Goal: Transaction & Acquisition: Download file/media

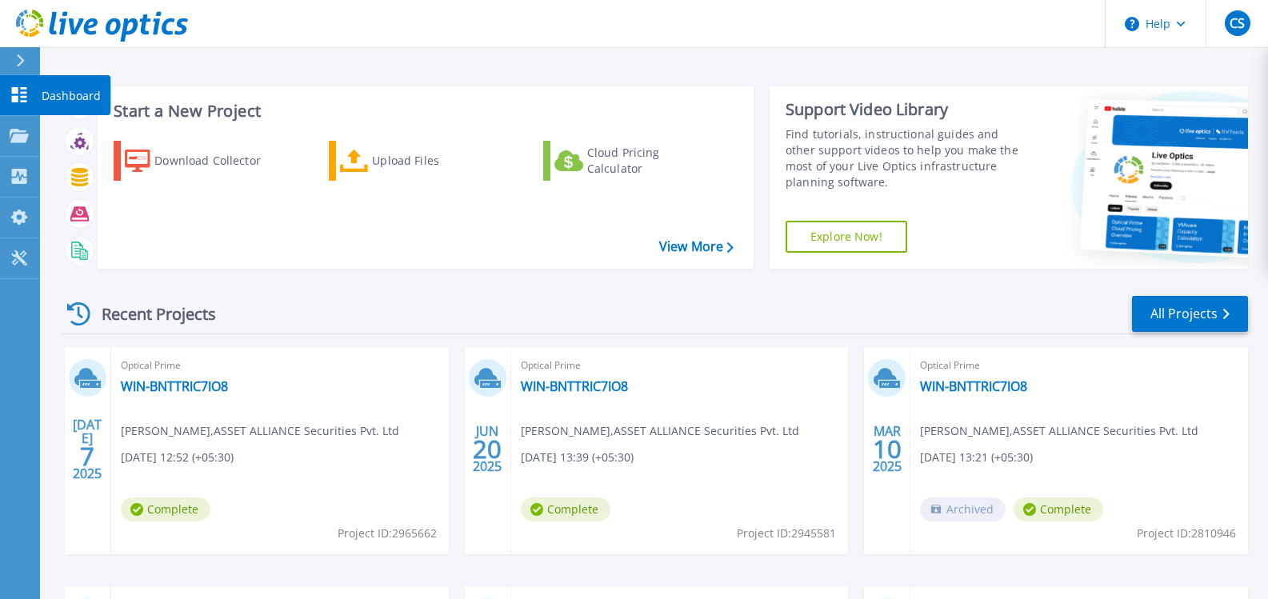
click at [11, 85] on link "Dashboard Dashboard" at bounding box center [20, 95] width 40 height 41
click at [1185, 318] on link "All Projects" at bounding box center [1190, 314] width 116 height 36
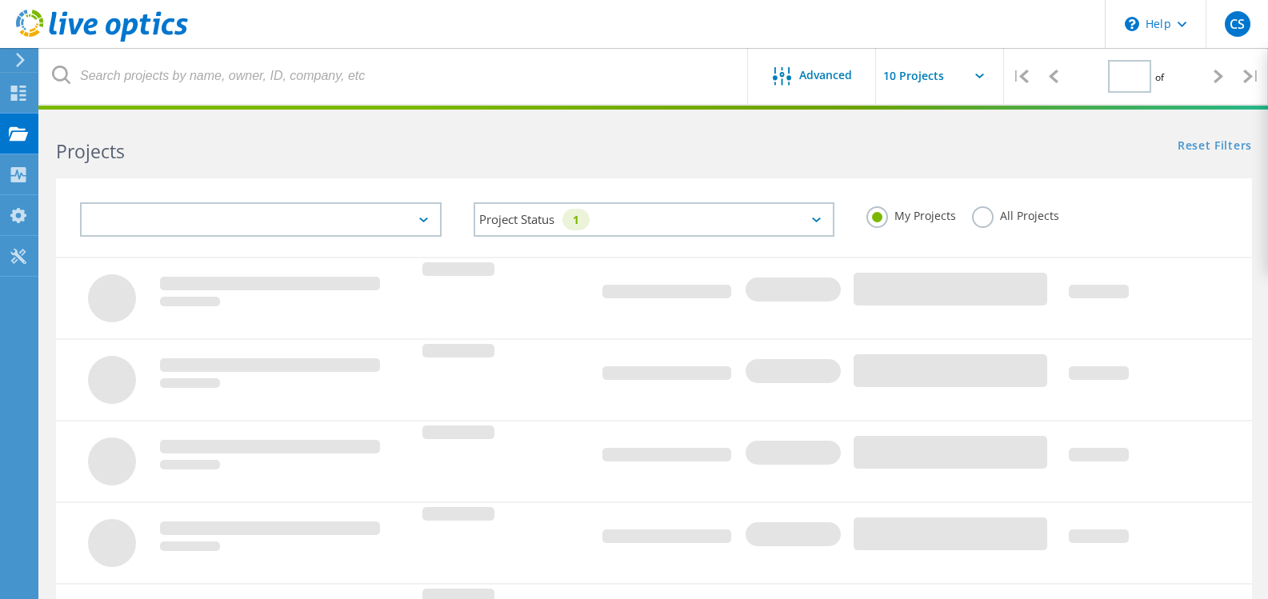
type input "1"
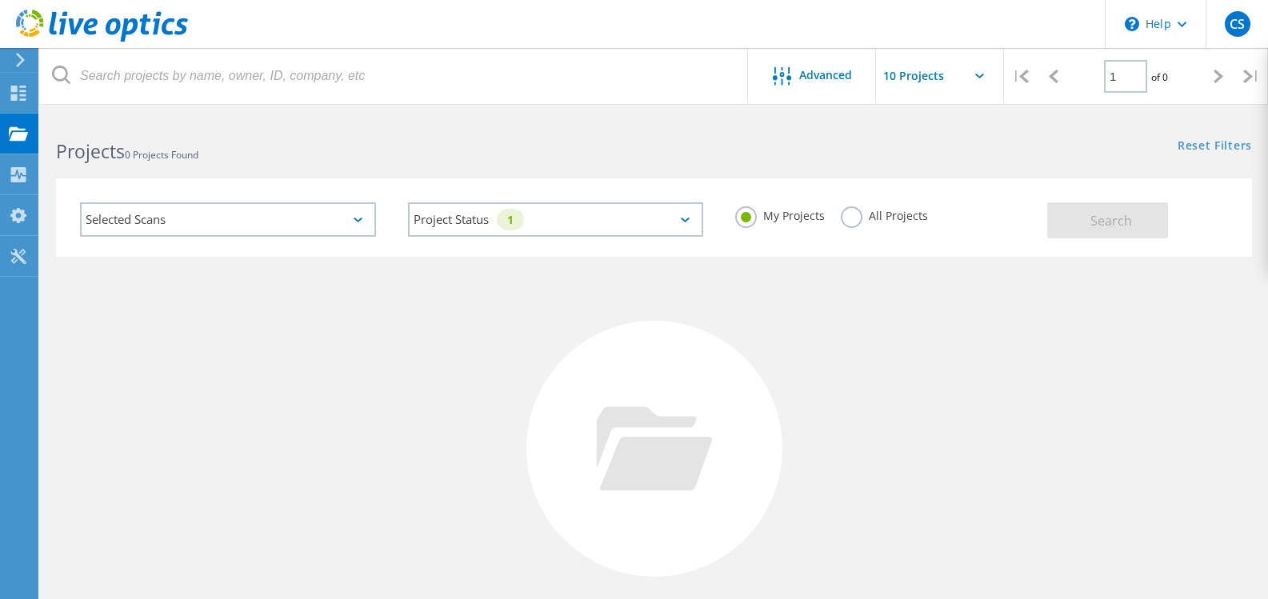
click at [853, 222] on label "All Projects" at bounding box center [884, 213] width 87 height 15
click at [0, 0] on input "All Projects" at bounding box center [0, 0] width 0 height 0
click at [137, 226] on div "Selected Scans" at bounding box center [228, 219] width 296 height 34
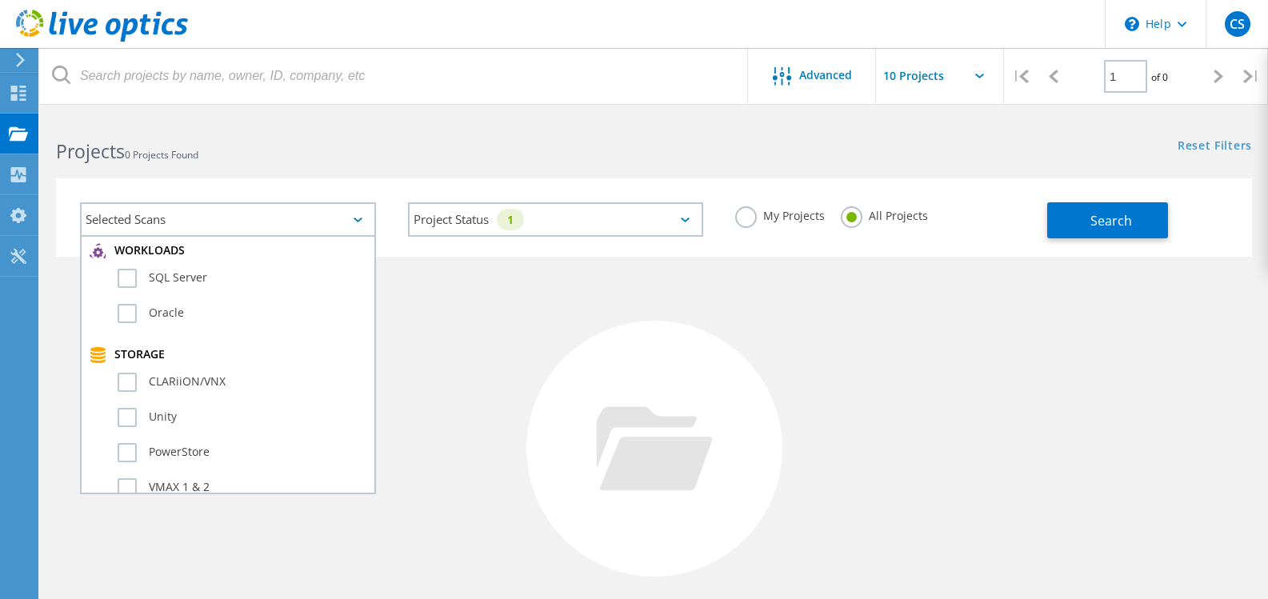
scroll to position [180, 0]
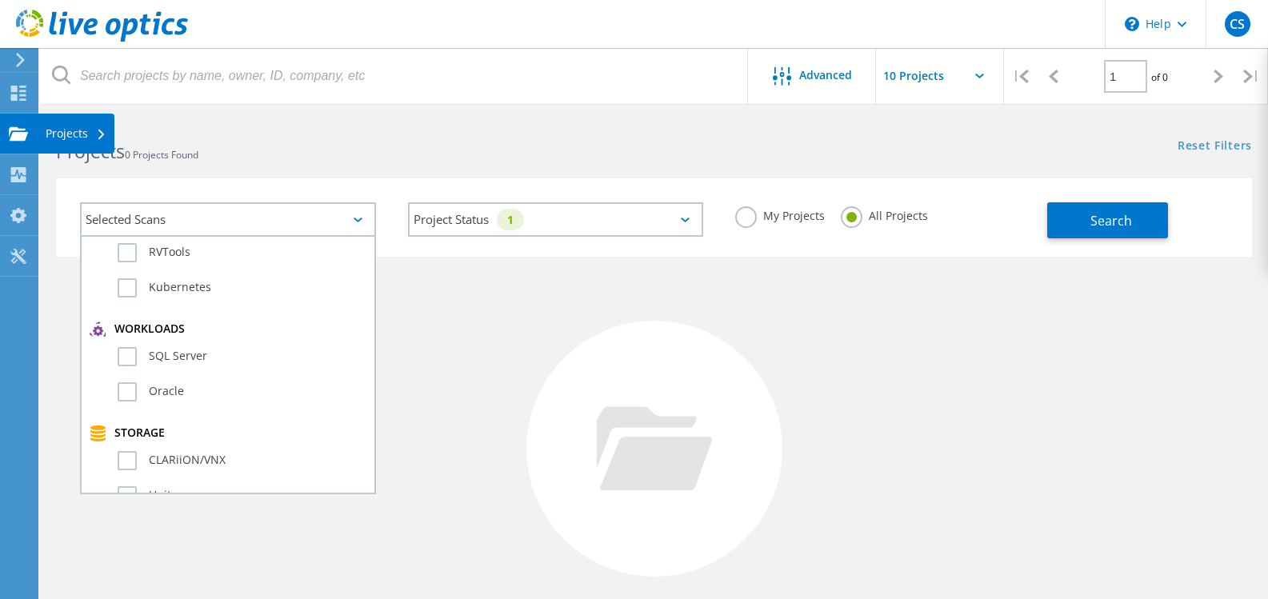
click at [17, 137] on use at bounding box center [18, 133] width 19 height 14
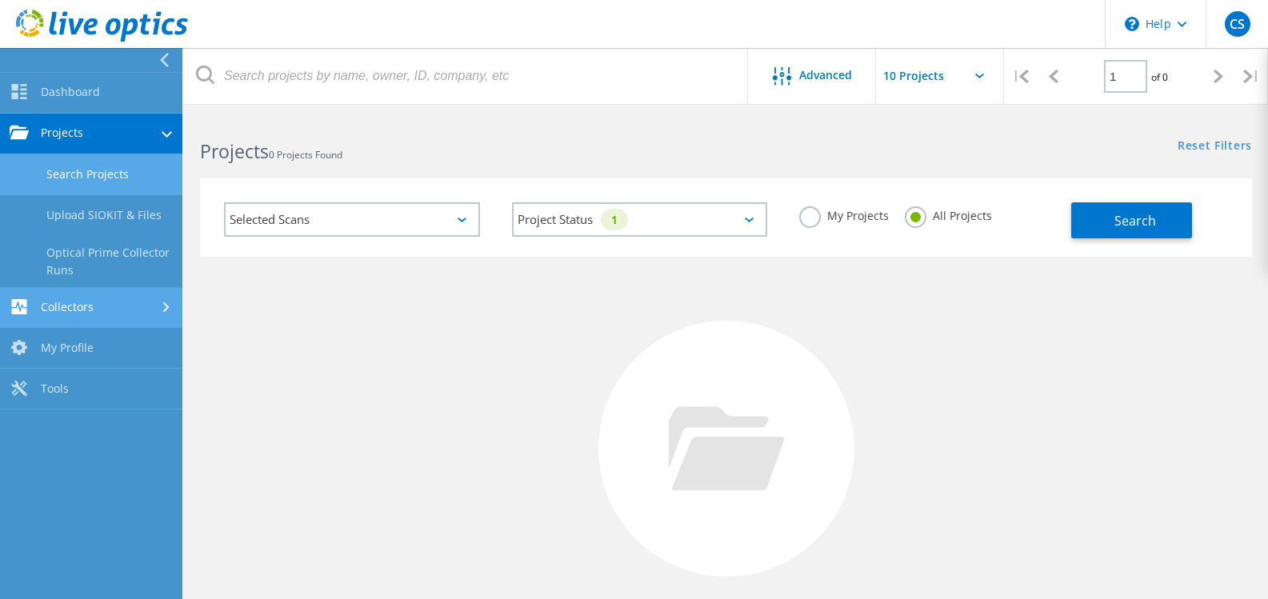
click at [67, 310] on link "Collectors" at bounding box center [91, 308] width 182 height 41
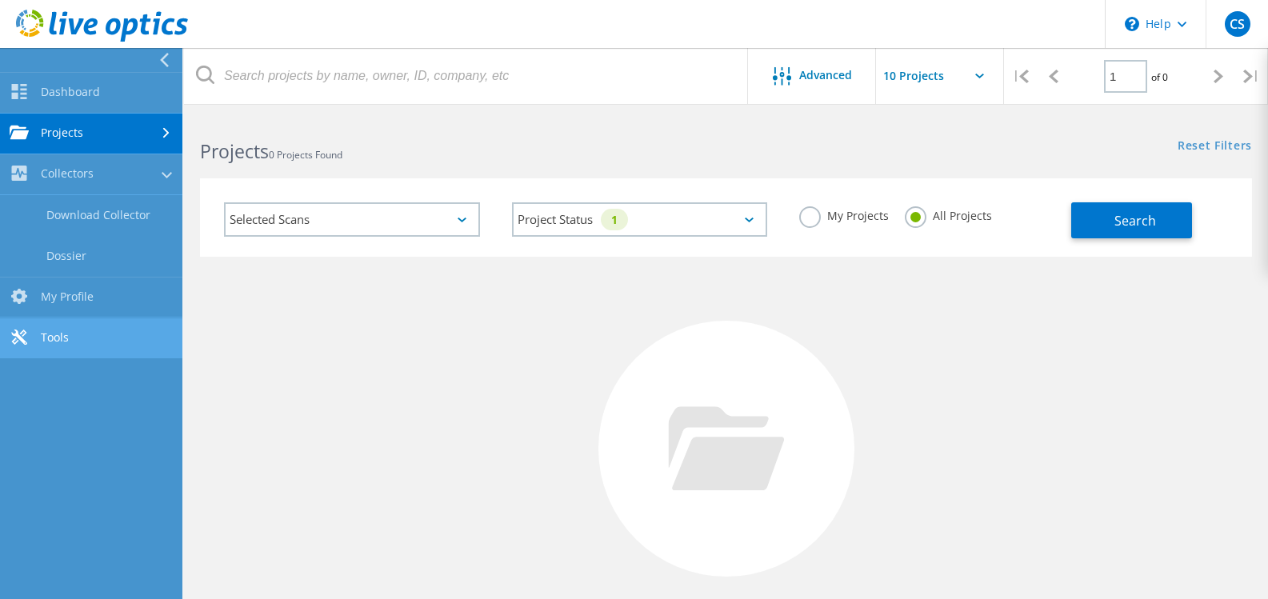
click at [54, 335] on link "Tools" at bounding box center [91, 338] width 182 height 41
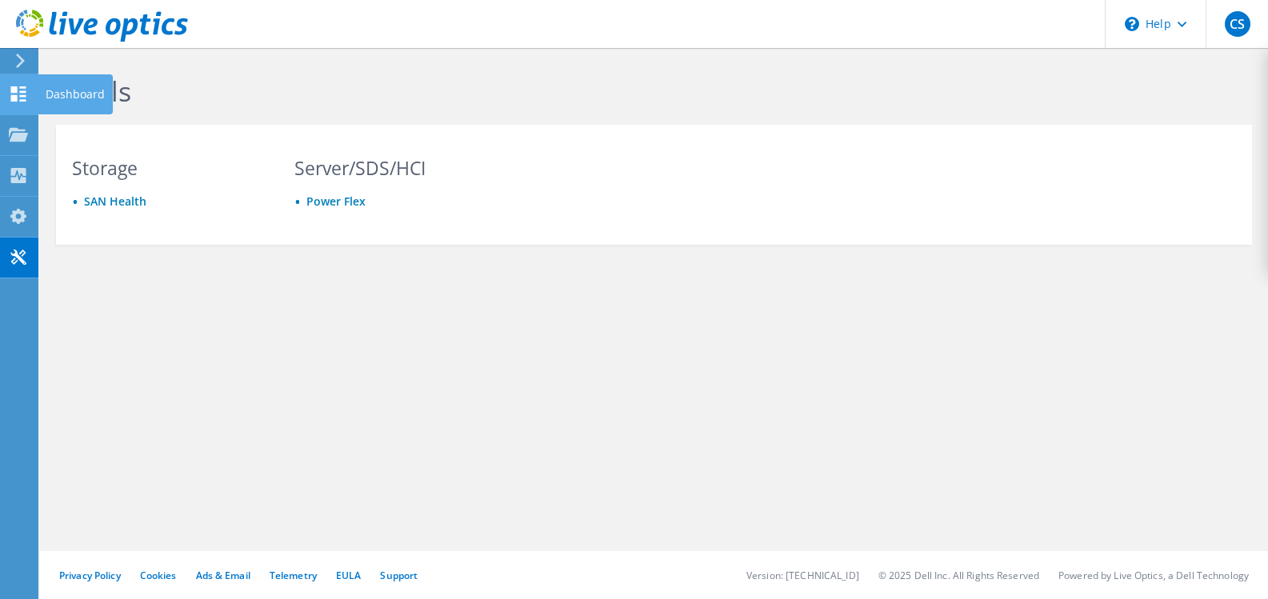
click at [12, 103] on div at bounding box center [18, 96] width 19 height 18
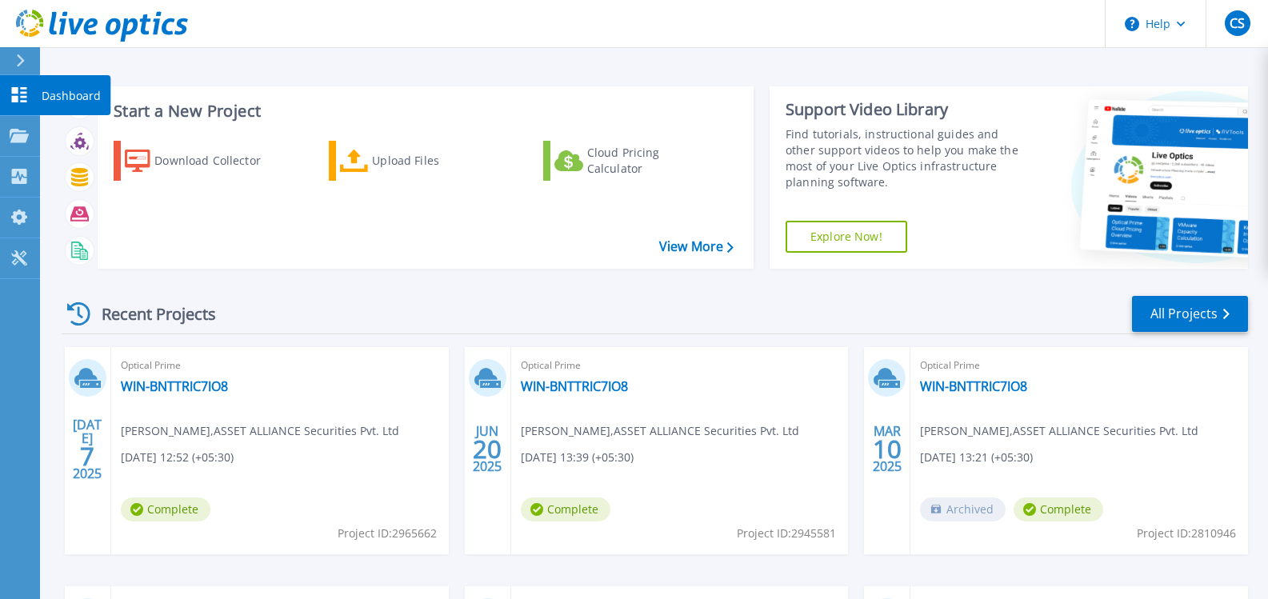
click at [18, 96] on icon at bounding box center [19, 94] width 15 height 15
click at [47, 131] on p "Projects" at bounding box center [63, 137] width 42 height 42
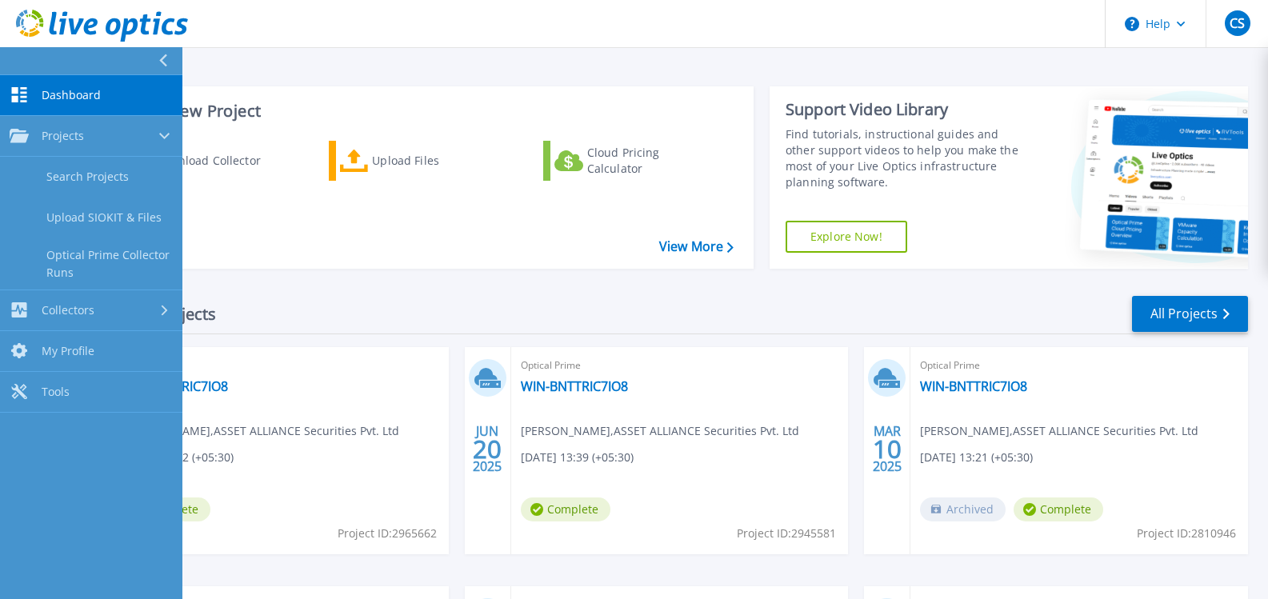
click at [79, 98] on span "Dashboard" at bounding box center [71, 95] width 59 height 14
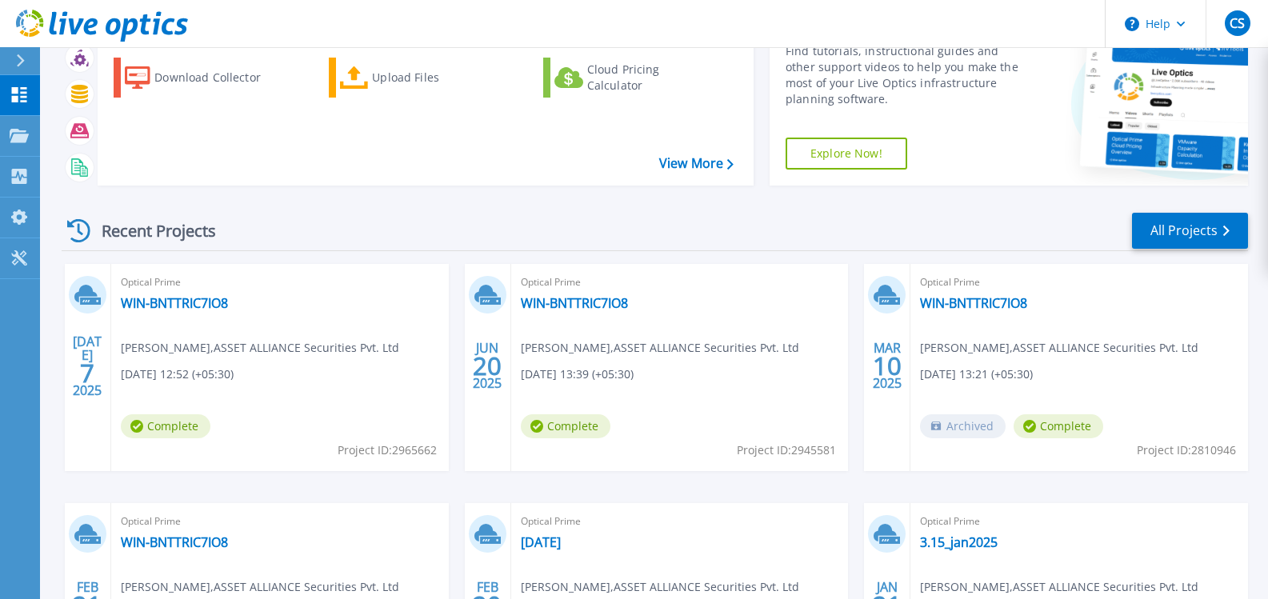
scroll to position [16, 0]
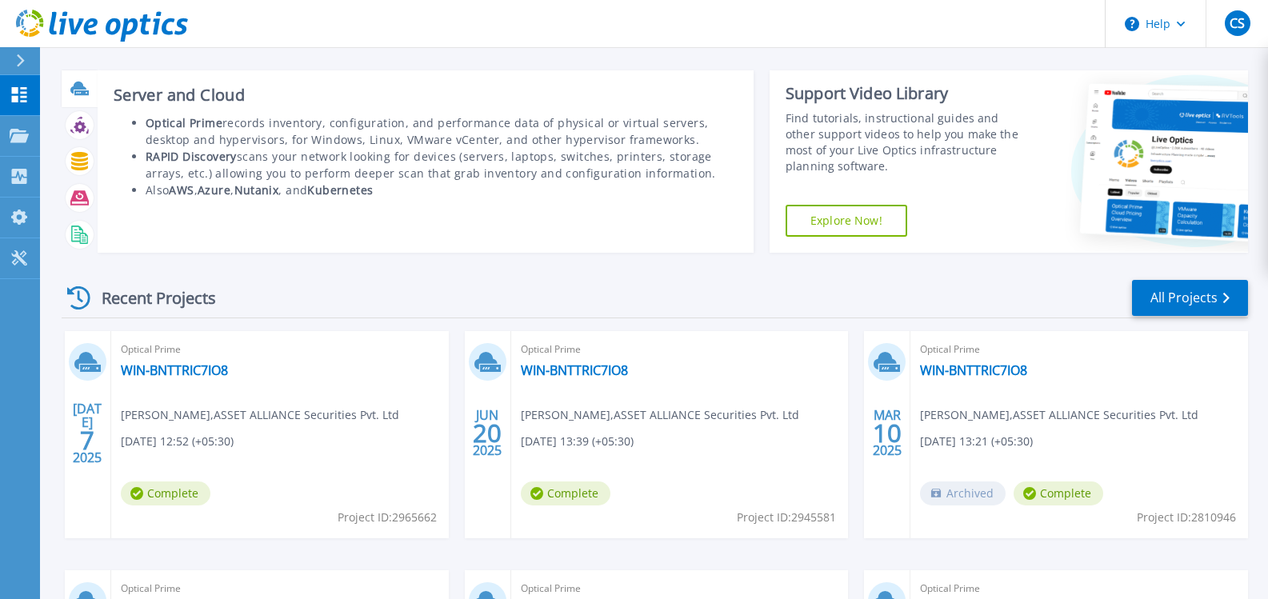
click at [82, 93] on icon at bounding box center [81, 92] width 14 height 5
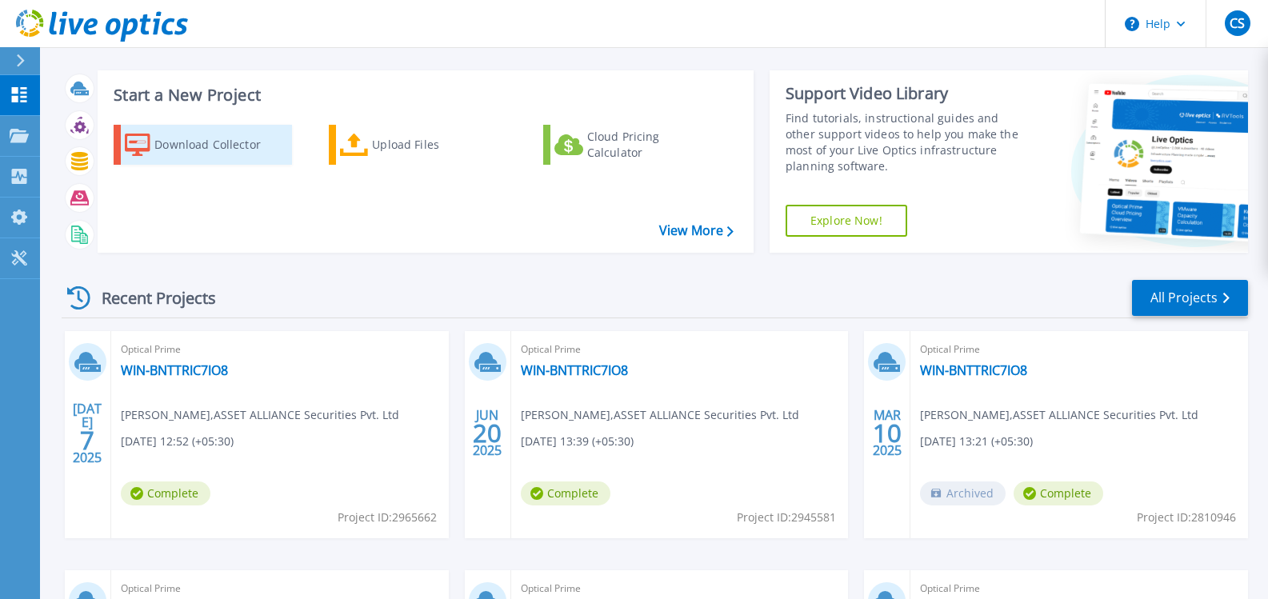
click at [186, 145] on div "Download Collector" at bounding box center [218, 145] width 128 height 32
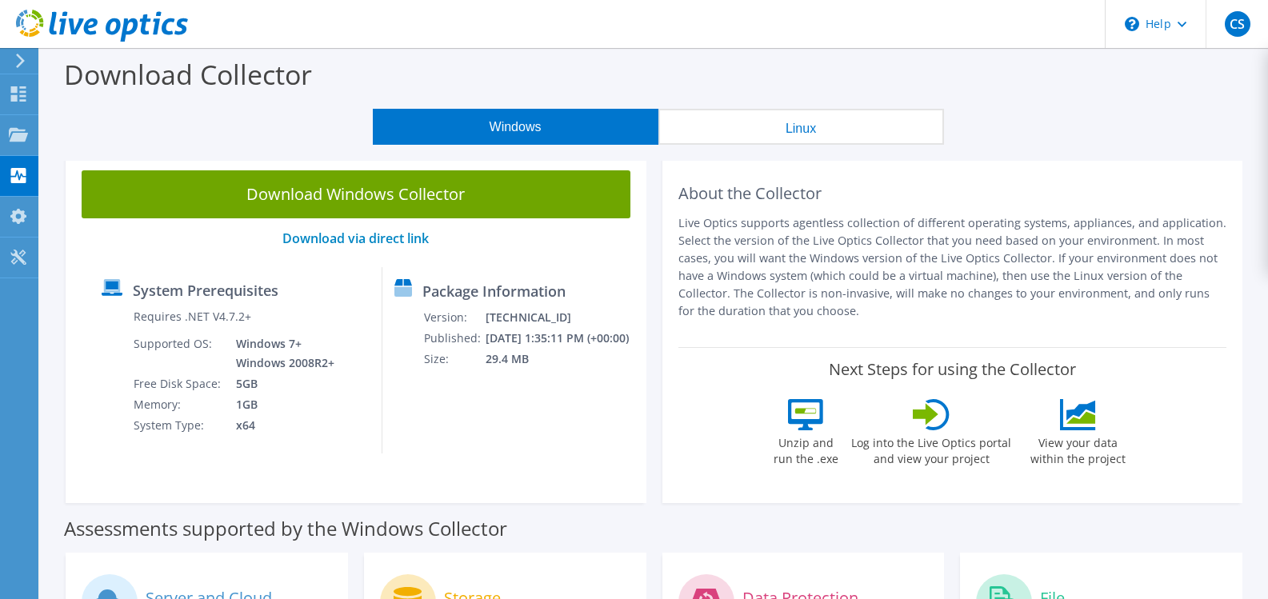
click at [543, 131] on button "Windows" at bounding box center [516, 127] width 286 height 36
click at [353, 242] on link "Download via direct link" at bounding box center [355, 239] width 146 height 18
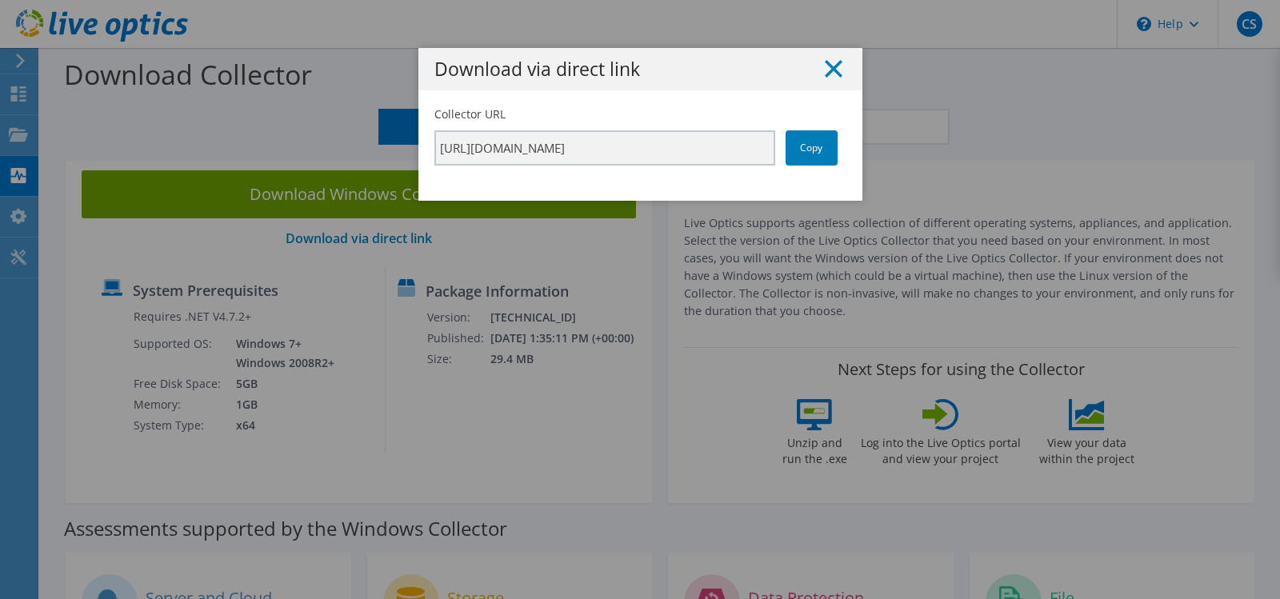
click at [832, 72] on line at bounding box center [834, 69] width 16 height 16
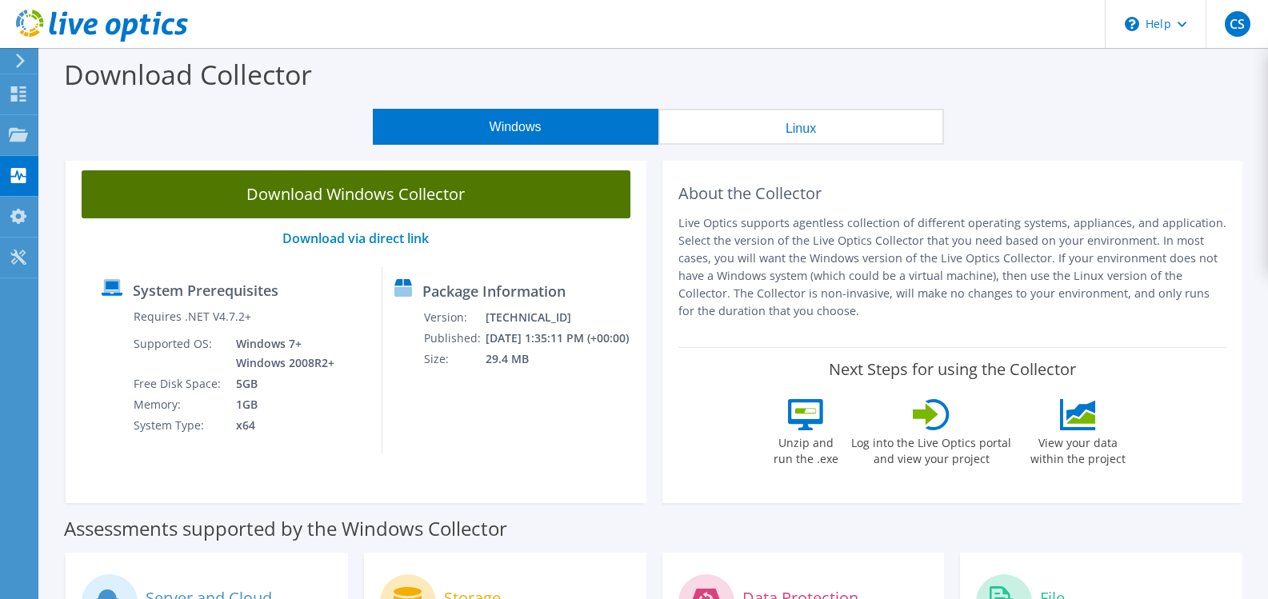
click at [337, 193] on link "Download Windows Collector" at bounding box center [356, 194] width 549 height 48
